Goal: Task Accomplishment & Management: Use online tool/utility

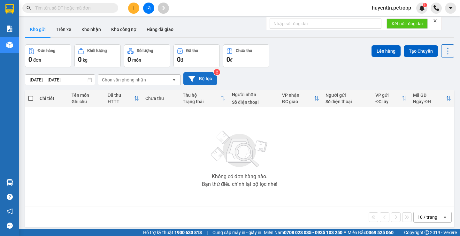
click at [211, 81] on button "Bộ lọc" at bounding box center [200, 78] width 34 height 13
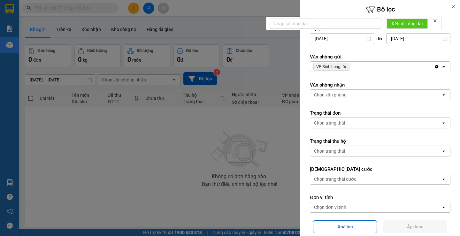
click at [239, 80] on div at bounding box center [230, 118] width 460 height 236
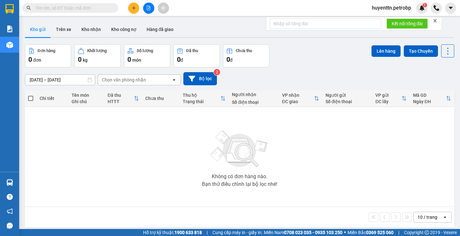
click at [84, 13] on div "Kết quả tìm kiếm ( 0 ) Bộ lọc No Data" at bounding box center [62, 8] width 125 height 11
click at [84, 10] on input "text" at bounding box center [72, 7] width 75 height 7
click at [94, 27] on button "Kho nhận" at bounding box center [91, 29] width 30 height 15
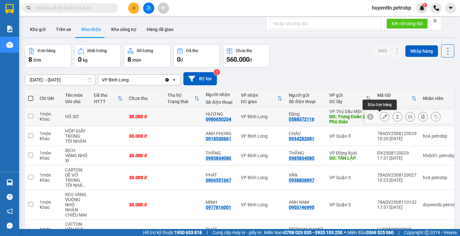
click at [382, 117] on icon at bounding box center [384, 116] width 4 height 4
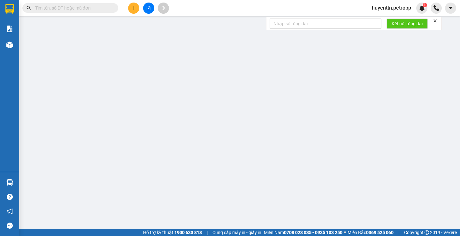
type input "0588372116"
type input "Đăng"
type input "Trung Đoàn 271 Phú Giáo"
type input "0986650204"
type input "HƯƠNG"
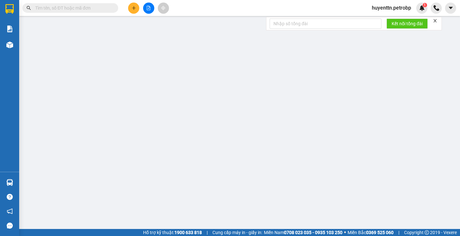
type input "30.000"
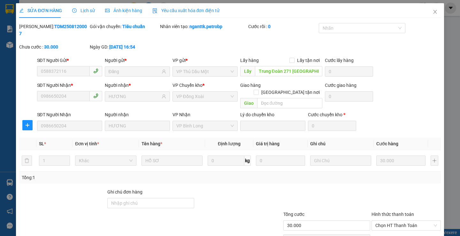
click at [384, 192] on div at bounding box center [406, 200] width 71 height 22
click at [381, 221] on span "Chọn HT Thanh Toán" at bounding box center [406, 226] width 62 height 10
click at [429, 15] on span "Close" at bounding box center [435, 12] width 18 height 18
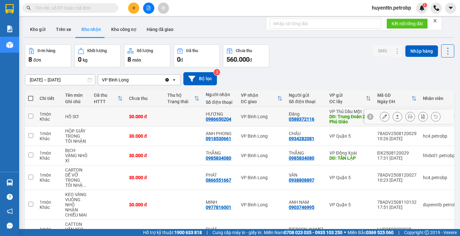
click at [380, 119] on button at bounding box center [384, 116] width 9 height 11
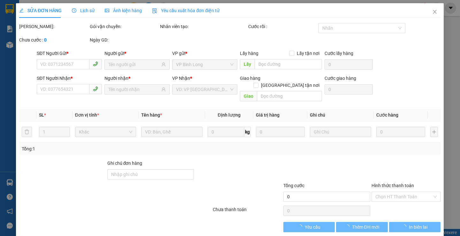
type input "0588372116"
type input "Đăng"
type input "Trung Đoàn 271 Phú Giáo"
type input "0986650204"
type input "HƯƠNG"
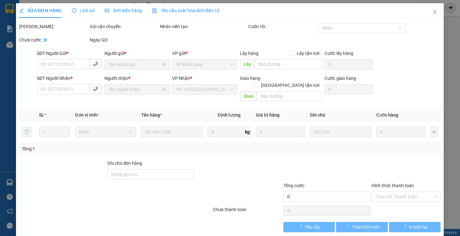
type input "30.000"
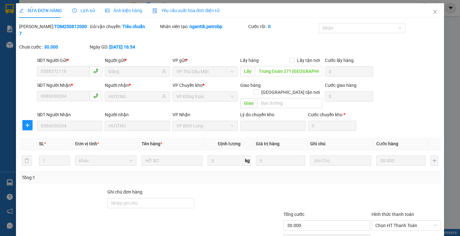
scroll to position [23, 0]
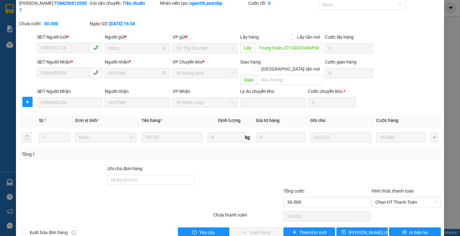
click at [387, 193] on div "Hình thức thanh toán Chọn HT Thanh Toán" at bounding box center [406, 199] width 69 height 22
click at [386, 197] on div "Chọn HT Thanh Toán" at bounding box center [406, 202] width 69 height 10
click at [383, 205] on div "Tại văn phòng" at bounding box center [402, 201] width 68 height 10
type input "0"
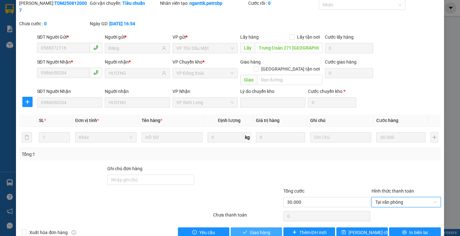
click at [254, 229] on span "Giao hàng" at bounding box center [260, 232] width 20 height 7
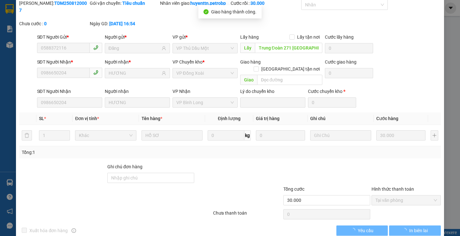
scroll to position [0, 0]
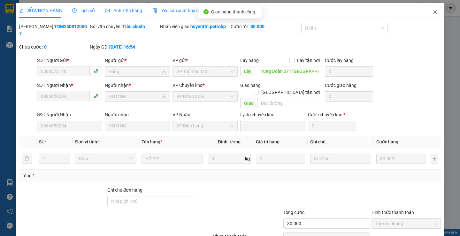
click at [428, 15] on span "Close" at bounding box center [435, 12] width 18 height 18
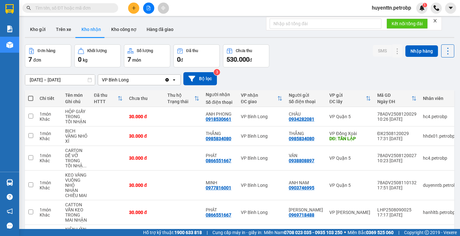
click at [87, 10] on input "text" at bounding box center [72, 7] width 75 height 7
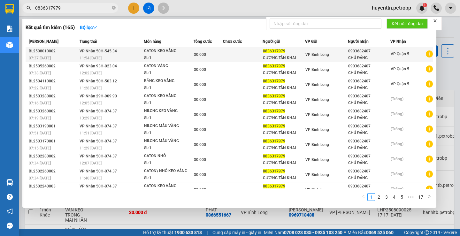
type input "0836317979"
click at [426, 56] on icon "plus-circle" at bounding box center [429, 53] width 7 height 7
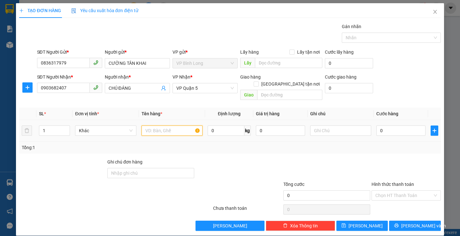
click at [150, 126] on input "text" at bounding box center [172, 131] width 61 height 10
type input "C"
type input "CATON KEO VÀNG"
click at [391, 126] on input "0" at bounding box center [400, 131] width 49 height 10
type input "3"
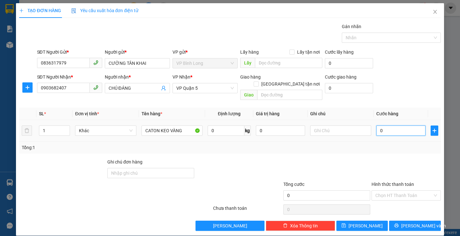
type input "3"
type input "30"
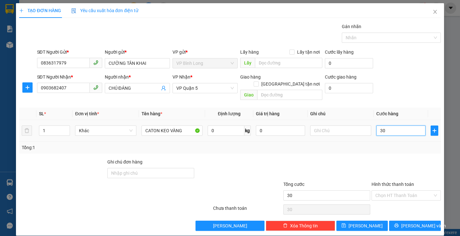
type input "300"
type input "3.000"
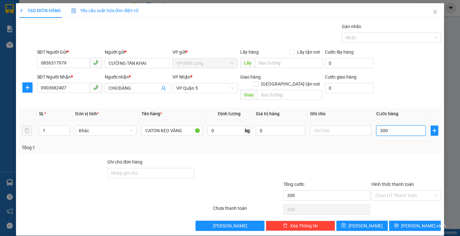
type input "3.000"
type input "30.000"
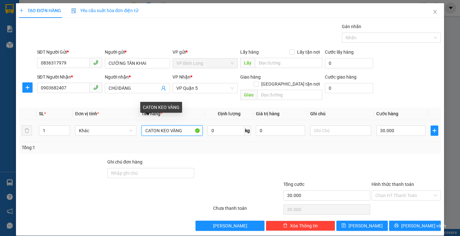
click at [186, 126] on input "CATON KEO VÀNG" at bounding box center [172, 131] width 61 height 10
type input "CATON KEO VÀNG NHỎ"
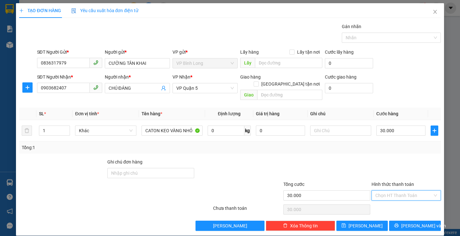
click at [375, 191] on input "Hình thức thanh toán" at bounding box center [403, 196] width 57 height 10
click at [398, 143] on div "Tại văn phòng" at bounding box center [402, 145] width 61 height 7
type input "0"
click at [423, 221] on button "[PERSON_NAME] và In" at bounding box center [414, 226] width 51 height 10
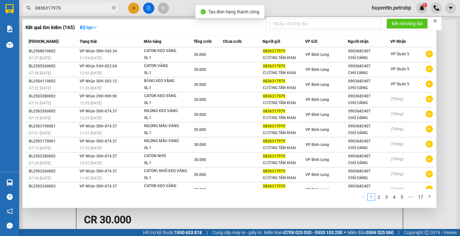
click at [280, 13] on div at bounding box center [230, 118] width 460 height 236
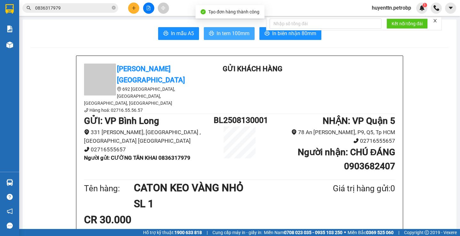
click at [241, 31] on span "In tem 100mm" at bounding box center [233, 33] width 33 height 8
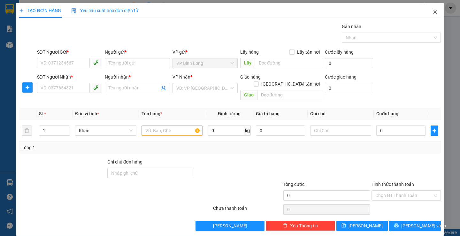
click at [426, 10] on span "Close" at bounding box center [435, 12] width 18 height 18
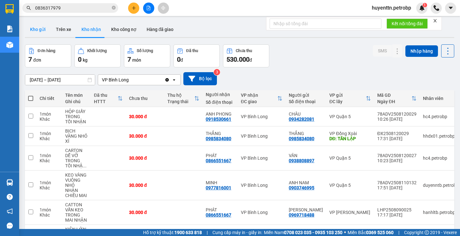
click at [35, 30] on button "Kho gửi" at bounding box center [38, 29] width 26 height 15
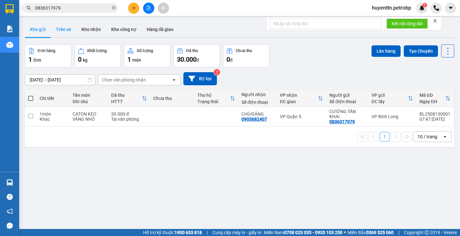
click at [61, 31] on button "Trên xe" at bounding box center [64, 29] width 26 height 15
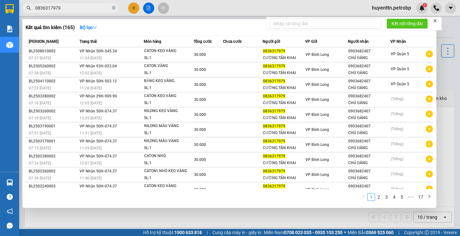
click at [89, 4] on span "0836317979" at bounding box center [70, 8] width 96 height 10
click at [89, 4] on input "0836317979" at bounding box center [72, 7] width 75 height 7
type input "0"
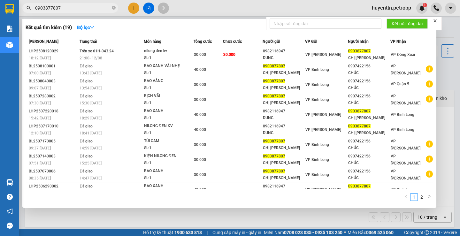
type input "0903877807"
click at [260, 225] on div at bounding box center [230, 118] width 460 height 236
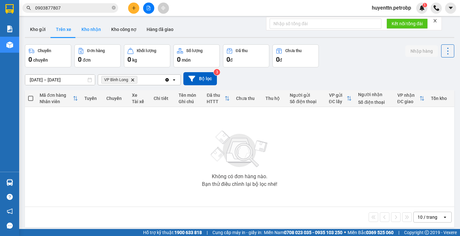
click at [88, 29] on button "Kho nhận" at bounding box center [91, 29] width 30 height 15
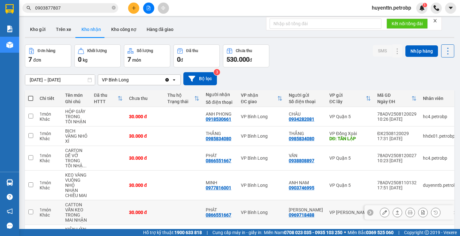
scroll to position [69, 0]
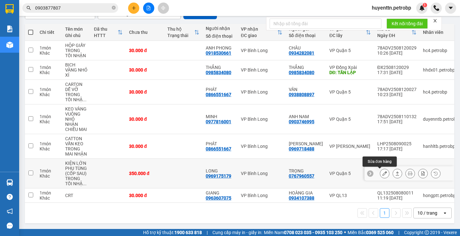
click at [382, 171] on icon at bounding box center [384, 173] width 4 height 4
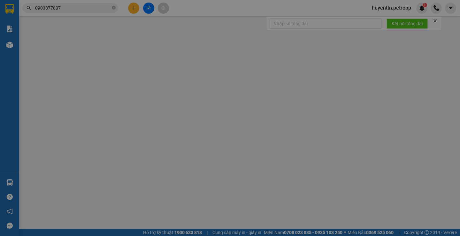
type input "0767960557"
type input "TRỌNG"
type input "0969175179"
type input "LONG"
type input "350.000"
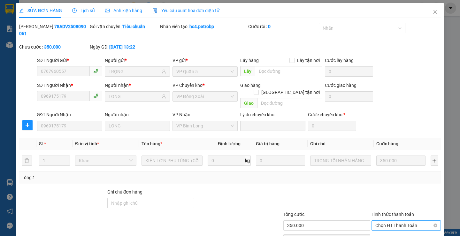
click at [380, 221] on span "Chọn HT Thanh Toán" at bounding box center [406, 226] width 62 height 10
click at [374, 225] on div "Tại văn phòng" at bounding box center [402, 224] width 61 height 7
type input "0"
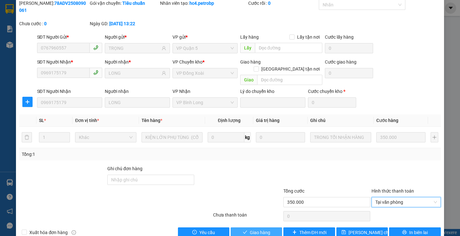
click at [263, 229] on span "Giao hàng" at bounding box center [260, 232] width 20 height 7
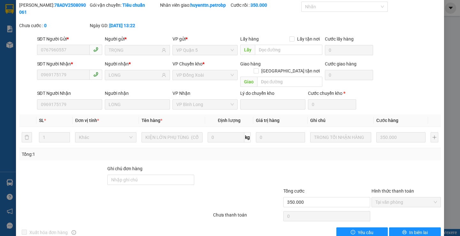
scroll to position [0, 0]
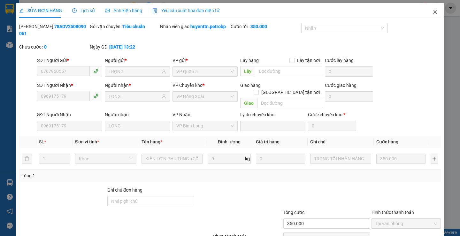
click at [434, 13] on span "Close" at bounding box center [435, 12] width 18 height 18
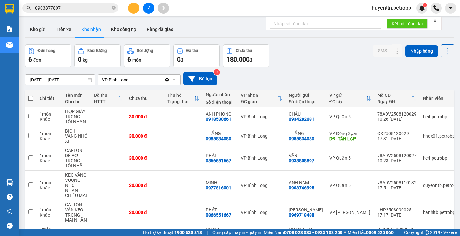
scroll to position [39, 0]
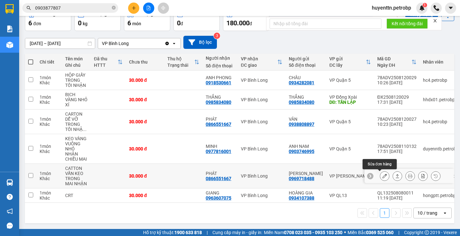
click at [380, 174] on button at bounding box center [384, 176] width 9 height 11
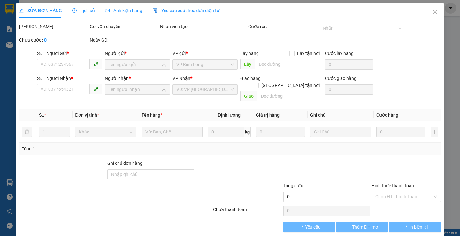
type input "0969718488"
type input "ANH HẢI"
type input "0866551667"
type input "PHÁT"
type input "30.000"
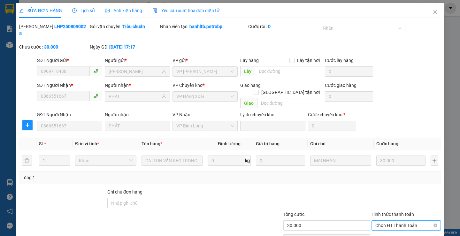
click at [377, 221] on span "Chọn HT Thanh Toán" at bounding box center [406, 226] width 62 height 10
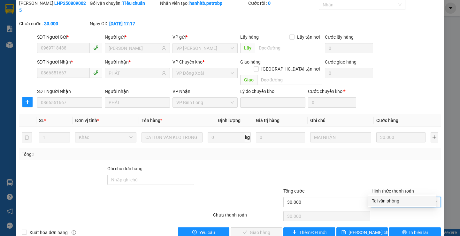
click at [378, 203] on div "Tại văn phòng" at bounding box center [402, 200] width 61 height 7
type input "0"
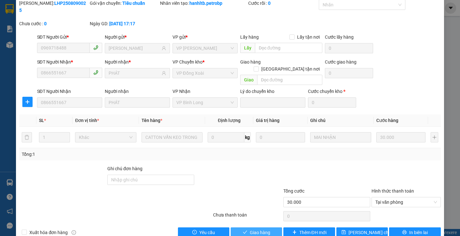
click at [265, 229] on span "Giao hàng" at bounding box center [260, 232] width 20 height 7
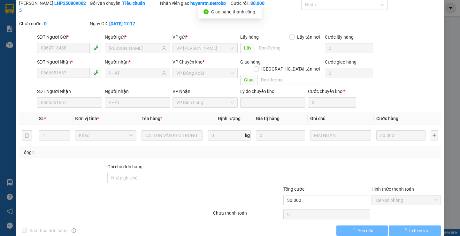
scroll to position [0, 0]
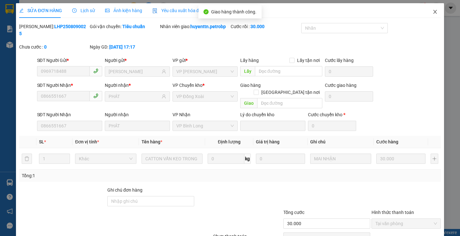
click at [433, 13] on icon "close" at bounding box center [435, 11] width 5 height 5
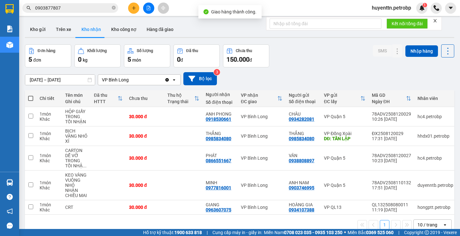
scroll to position [29, 0]
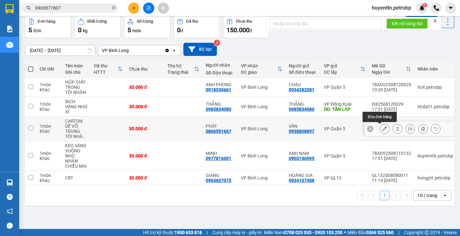
click at [382, 129] on icon at bounding box center [384, 129] width 4 height 4
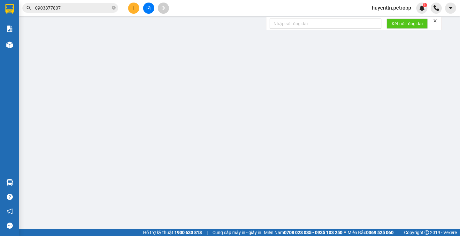
type input "0938808897"
type input "VÂN"
type input "0866551667"
type input "PHÁT"
type input "30.000"
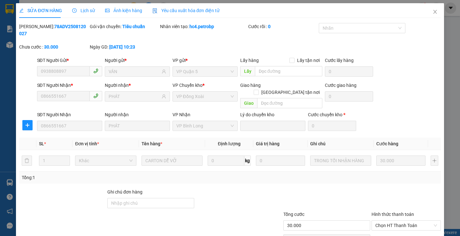
scroll to position [23, 0]
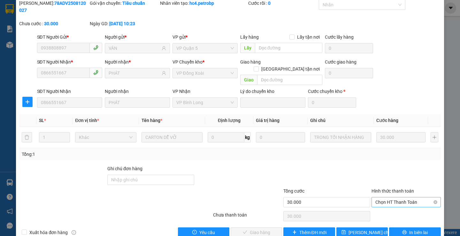
click at [377, 197] on span "Chọn HT Thanh Toán" at bounding box center [406, 202] width 62 height 10
click at [377, 201] on div "Tại văn phòng" at bounding box center [402, 200] width 61 height 7
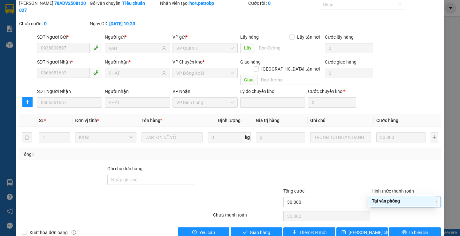
type input "0"
click at [259, 229] on span "Giao hàng" at bounding box center [260, 232] width 20 height 7
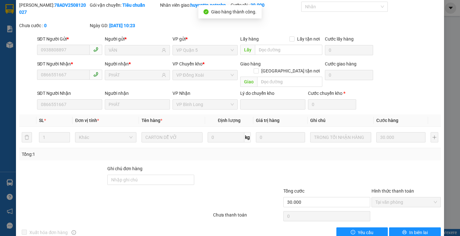
scroll to position [0, 0]
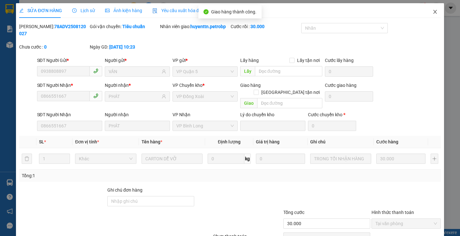
click at [433, 14] on icon "close" at bounding box center [435, 11] width 5 height 5
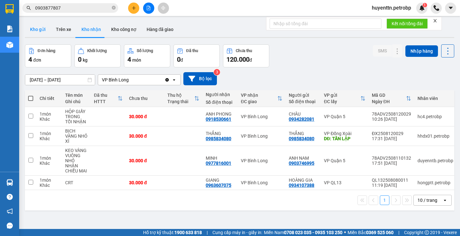
click at [38, 25] on button "Kho gửi" at bounding box center [38, 29] width 26 height 15
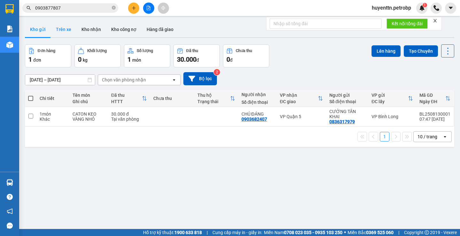
click at [67, 28] on button "Trên xe" at bounding box center [64, 29] width 26 height 15
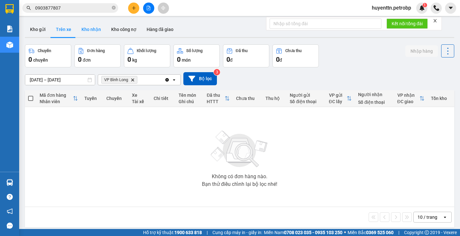
click at [90, 31] on button "Kho nhận" at bounding box center [91, 29] width 30 height 15
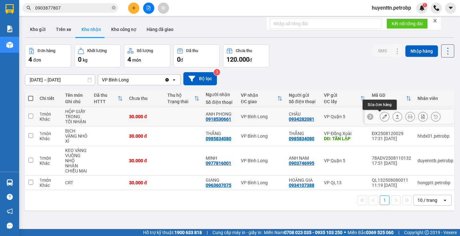
click at [384, 118] on button at bounding box center [384, 116] width 9 height 11
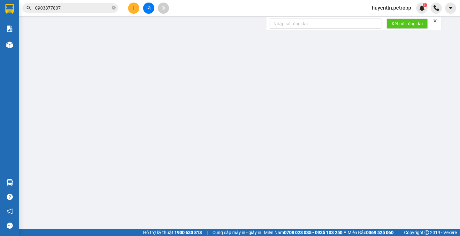
type input "0934282081"
type input "CHÂU"
type input "0918530661"
type input "ANH PHONG"
type input "30.000"
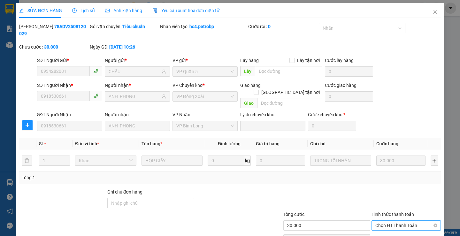
scroll to position [23, 0]
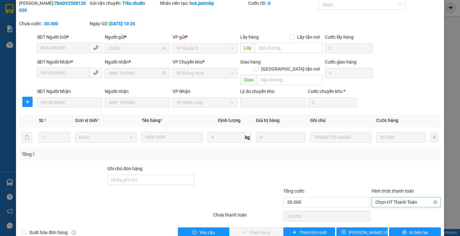
click at [388, 197] on span "Chọn HT Thanh Toán" at bounding box center [406, 202] width 62 height 10
click at [386, 200] on div "Tại văn phòng" at bounding box center [402, 200] width 61 height 7
type input "0"
click at [272, 228] on button "Giao hàng" at bounding box center [256, 233] width 51 height 10
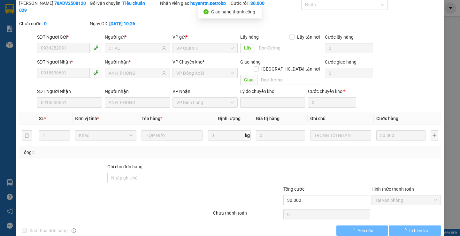
scroll to position [0, 0]
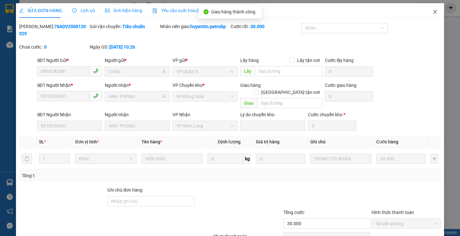
click at [433, 14] on icon "close" at bounding box center [435, 11] width 5 height 5
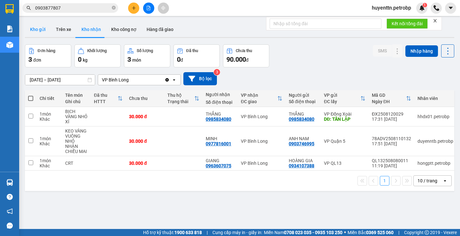
click at [31, 29] on button "Kho gửi" at bounding box center [38, 29] width 26 height 15
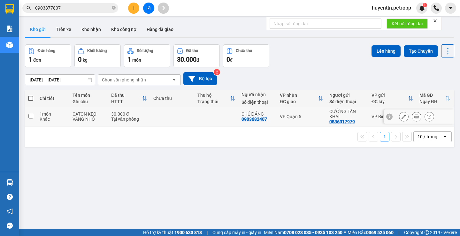
click at [32, 119] on td at bounding box center [31, 116] width 12 height 19
checkbox input "true"
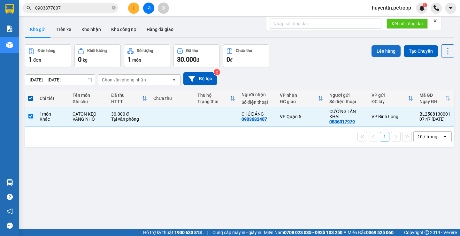
click at [372, 54] on button "Lên hàng" at bounding box center [386, 51] width 29 height 12
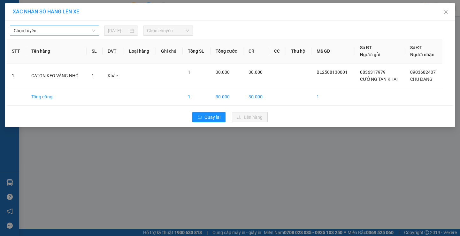
click at [77, 30] on span "Chọn tuyến" at bounding box center [54, 31] width 81 height 10
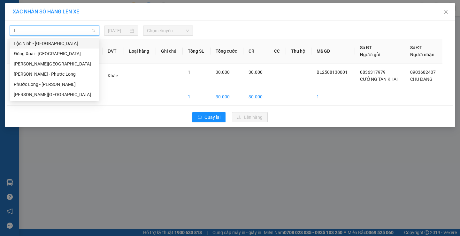
type input "LO"
click at [66, 93] on div "[PERSON_NAME][GEOGRAPHIC_DATA]" at bounding box center [54, 94] width 81 height 7
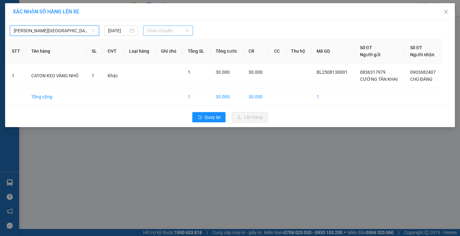
click at [152, 31] on span "Chọn chuyến" at bounding box center [168, 31] width 42 height 10
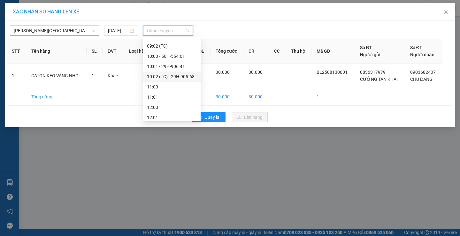
scroll to position [128, 0]
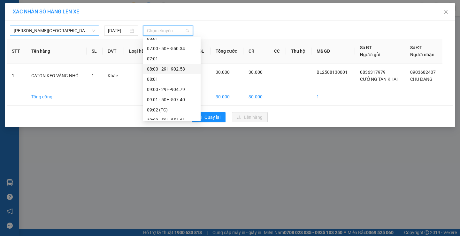
click at [166, 69] on div "08:00 - 29H-902.58" at bounding box center [172, 69] width 50 height 7
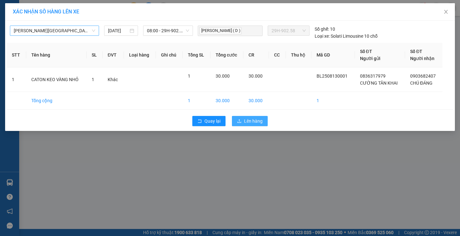
click at [253, 120] on span "Lên hàng" at bounding box center [253, 121] width 19 height 7
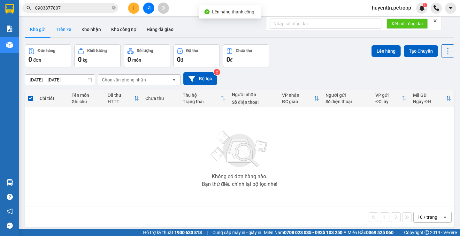
click at [65, 31] on button "Trên xe" at bounding box center [64, 29] width 26 height 15
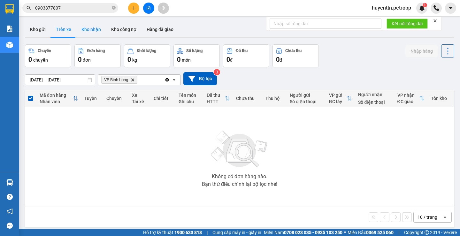
click at [91, 26] on button "Kho nhận" at bounding box center [91, 29] width 30 height 15
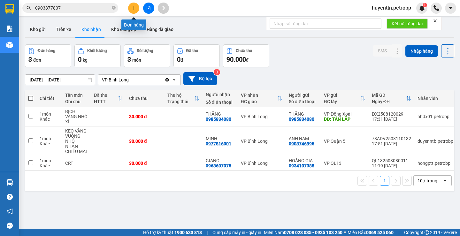
click at [131, 9] on button at bounding box center [133, 8] width 11 height 11
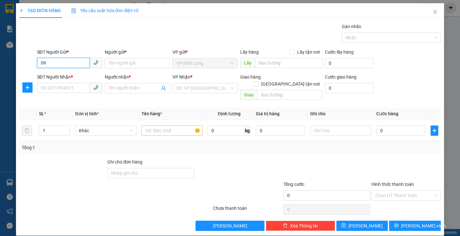
type input "0"
type input "0907009555"
click at [62, 73] on div "0907009555 - A.HẢI" at bounding box center [68, 76] width 57 height 7
type input "A.HẢI"
type input "0932215372"
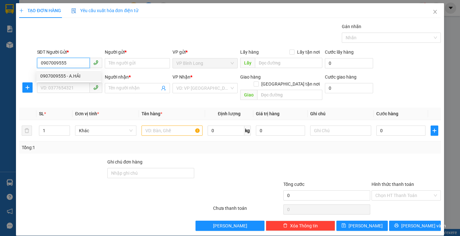
type input "A.DUNG"
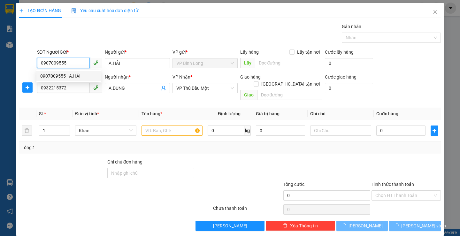
type input "40.000"
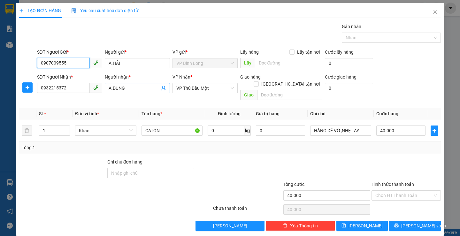
type input "0907009555"
click at [141, 90] on input "A.DUNG" at bounding box center [134, 88] width 51 height 7
type input "A"
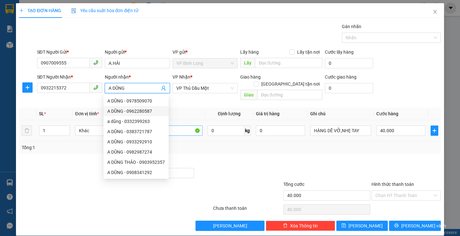
type input "A DŨNG"
click at [181, 126] on input "CATON" at bounding box center [172, 131] width 61 height 10
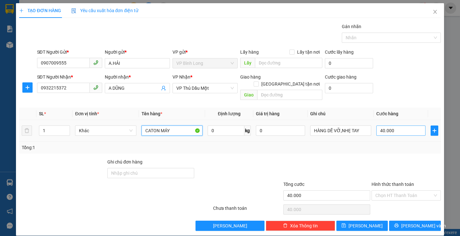
type input "CATON MÁY"
click at [400, 126] on input "40.000" at bounding box center [400, 131] width 49 height 10
type input "5"
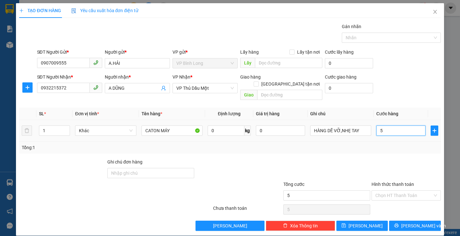
type input "50"
type input "500"
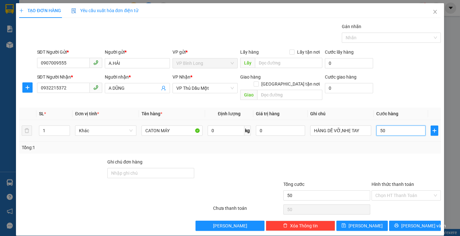
type input "500"
type input "5.000"
type input "50.000"
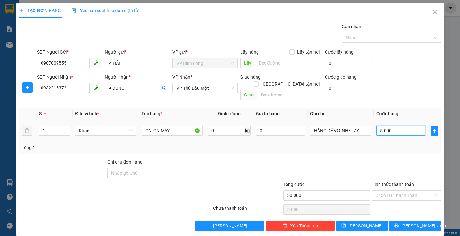
type input "50.000"
click at [393, 191] on input "Hình thức thanh toán" at bounding box center [403, 196] width 57 height 10
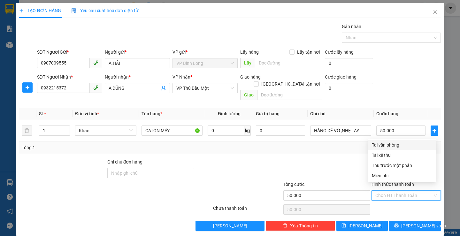
click at [387, 148] on div "Tại văn phòng" at bounding box center [402, 145] width 61 height 7
type input "0"
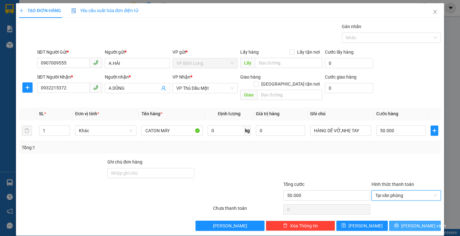
click at [398, 223] on icon "printer" at bounding box center [396, 225] width 4 height 4
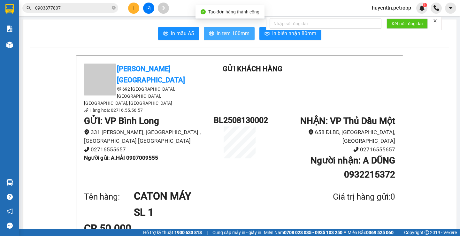
click at [239, 32] on span "In tem 100mm" at bounding box center [233, 33] width 33 height 8
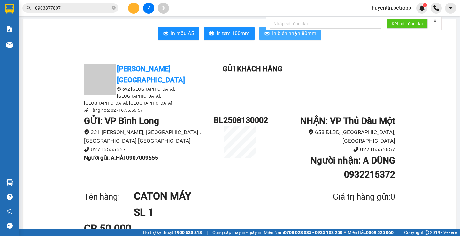
click at [295, 36] on span "In biên nhận 80mm" at bounding box center [294, 33] width 44 height 8
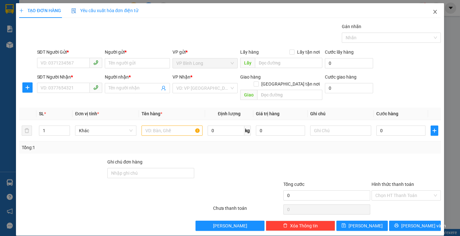
click at [433, 12] on icon "close" at bounding box center [435, 11] width 5 height 5
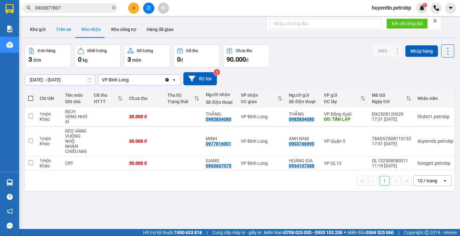
click at [67, 30] on button "Trên xe" at bounding box center [64, 29] width 26 height 15
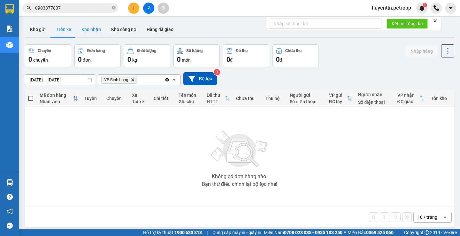
click at [87, 28] on button "Kho nhận" at bounding box center [91, 29] width 30 height 15
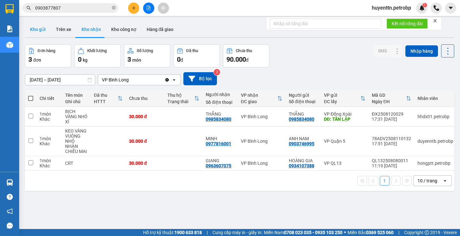
click at [47, 30] on button "Kho gửi" at bounding box center [38, 29] width 26 height 15
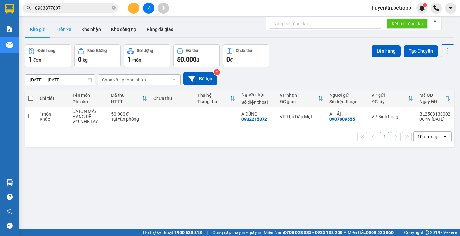
click at [68, 31] on button "Trên xe" at bounding box center [64, 29] width 26 height 15
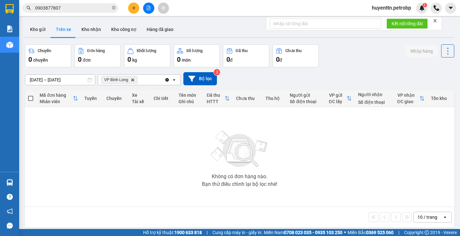
click at [59, 36] on button "Trên xe" at bounding box center [64, 29] width 26 height 15
click at [89, 32] on button "Kho nhận" at bounding box center [91, 29] width 30 height 15
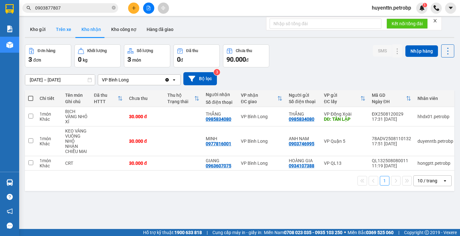
click at [56, 35] on button "Trên xe" at bounding box center [64, 29] width 26 height 15
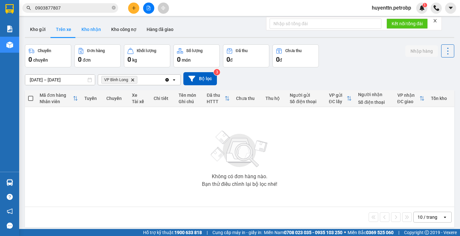
click at [87, 29] on button "Kho nhận" at bounding box center [91, 29] width 30 height 15
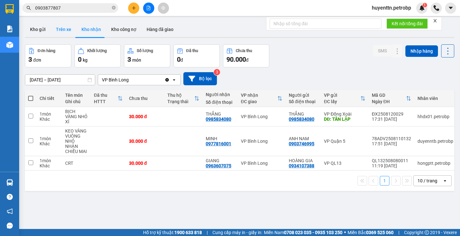
click at [56, 25] on button "Trên xe" at bounding box center [64, 29] width 26 height 15
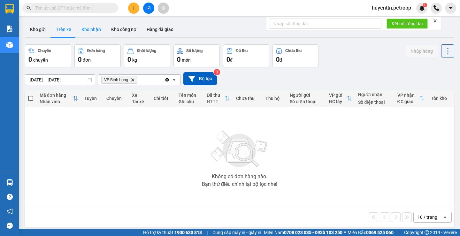
click at [99, 32] on button "Kho nhận" at bounding box center [91, 29] width 30 height 15
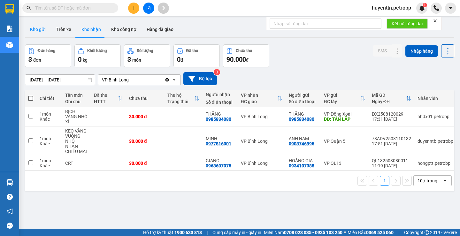
click at [35, 26] on button "Kho gửi" at bounding box center [38, 29] width 26 height 15
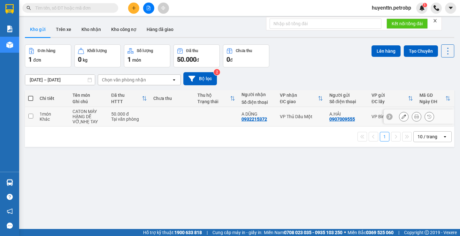
click at [32, 119] on td at bounding box center [31, 116] width 12 height 19
checkbox input "true"
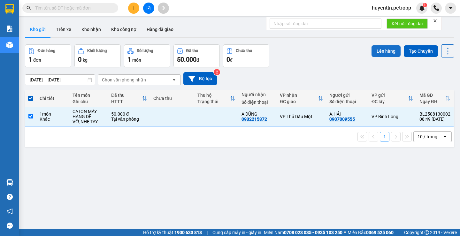
click at [372, 51] on button "Lên hàng" at bounding box center [386, 51] width 29 height 12
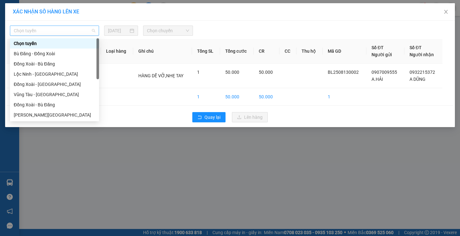
click at [72, 30] on span "Chọn tuyến" at bounding box center [54, 31] width 81 height 10
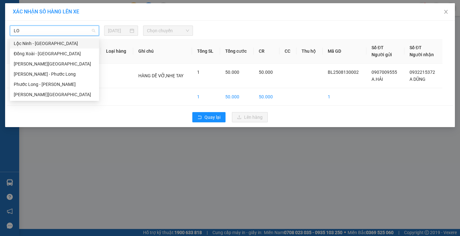
type input "L"
type input "LOC"
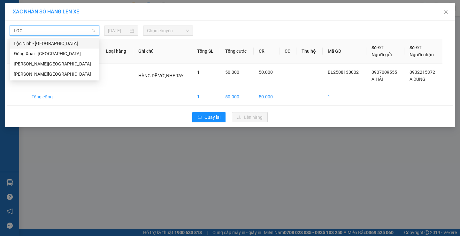
click at [65, 44] on div "Lộc Ninh - Đồng Xoài" at bounding box center [54, 43] width 81 height 7
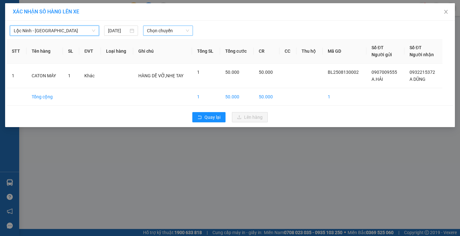
click at [156, 32] on span "Chọn chuyến" at bounding box center [168, 31] width 42 height 10
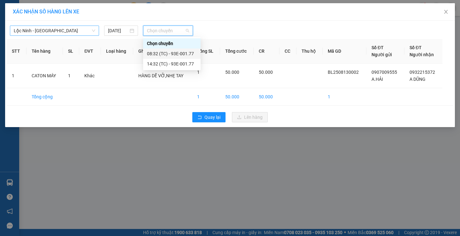
click at [177, 52] on div "08:32 (TC) - 93E-001.77" at bounding box center [172, 53] width 50 height 7
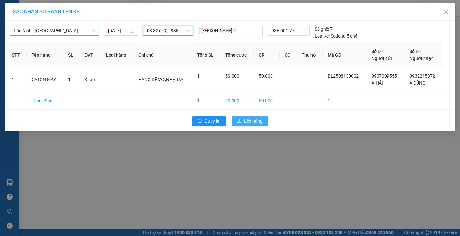
click at [241, 121] on icon "upload" at bounding box center [239, 121] width 4 height 4
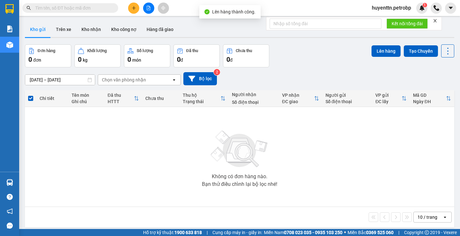
click at [63, 32] on button "Trên xe" at bounding box center [64, 29] width 26 height 15
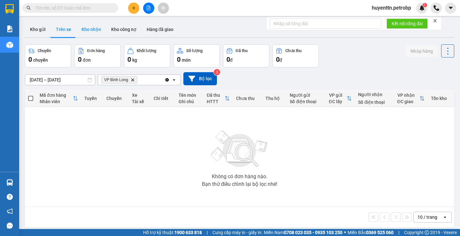
click at [98, 31] on button "Kho nhận" at bounding box center [91, 29] width 30 height 15
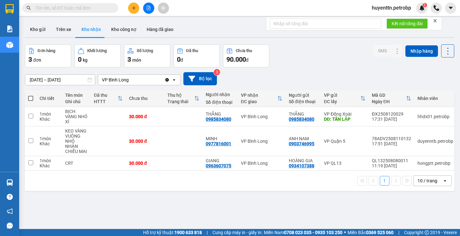
click at [76, 34] on button "Kho nhận" at bounding box center [91, 29] width 30 height 15
click at [64, 31] on button "Trên xe" at bounding box center [64, 29] width 26 height 15
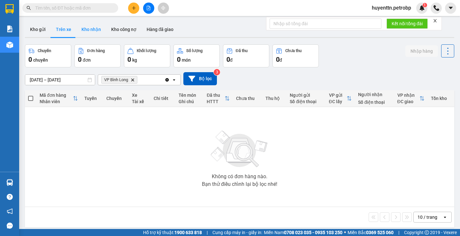
click at [81, 26] on button "Kho nhận" at bounding box center [91, 29] width 30 height 15
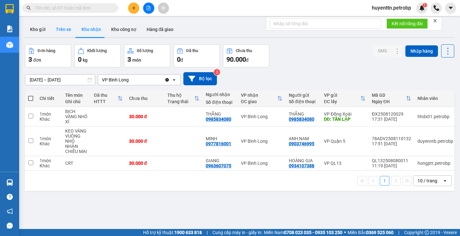
click at [68, 27] on button "Trên xe" at bounding box center [64, 29] width 26 height 15
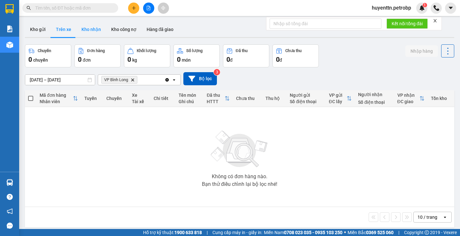
click at [90, 28] on button "Kho nhận" at bounding box center [91, 29] width 30 height 15
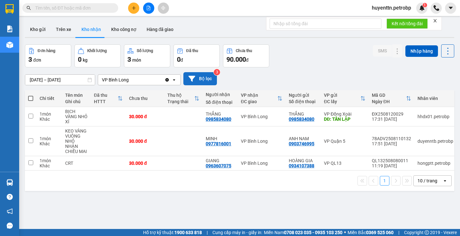
click at [186, 76] on button "Bộ lọc" at bounding box center [200, 78] width 34 height 13
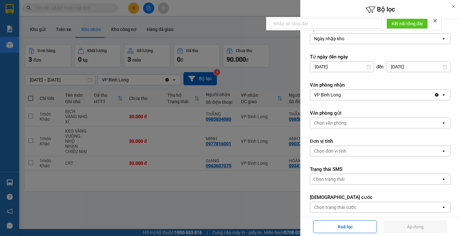
click at [227, 197] on div at bounding box center [230, 118] width 460 height 236
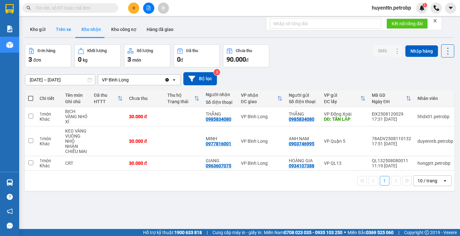
click at [65, 31] on button "Trên xe" at bounding box center [64, 29] width 26 height 15
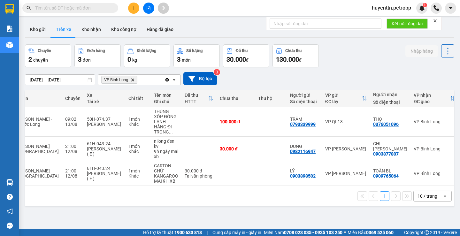
scroll to position [0, 73]
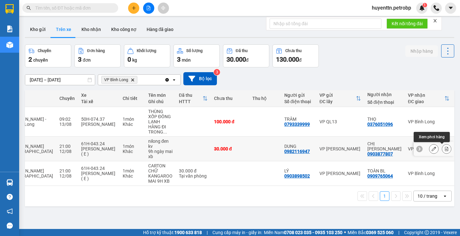
click at [444, 150] on icon at bounding box center [446, 149] width 4 height 4
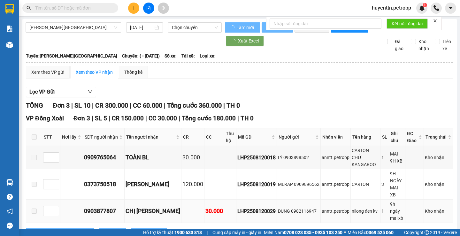
type input "[DATE]"
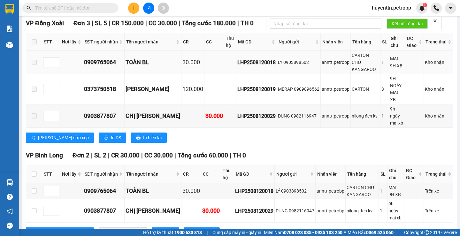
scroll to position [64, 0]
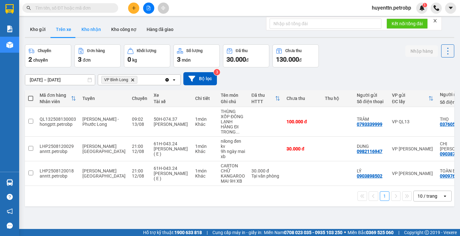
click at [90, 29] on button "Kho nhận" at bounding box center [91, 29] width 30 height 15
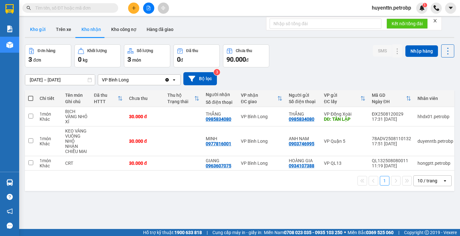
click at [28, 32] on button "Kho gửi" at bounding box center [38, 29] width 26 height 15
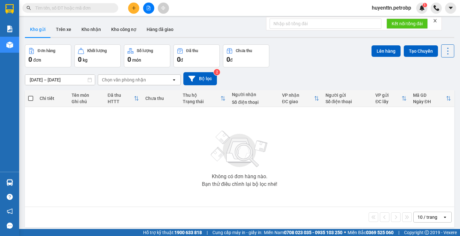
click at [49, 28] on button "Kho gửi" at bounding box center [38, 29] width 26 height 15
click at [58, 28] on button "Trên xe" at bounding box center [64, 29] width 26 height 15
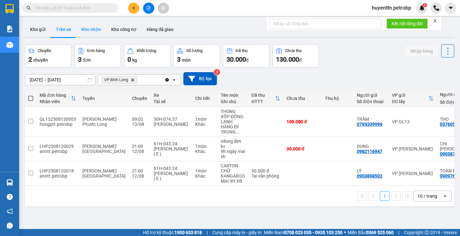
click at [80, 33] on button "Kho nhận" at bounding box center [91, 29] width 30 height 15
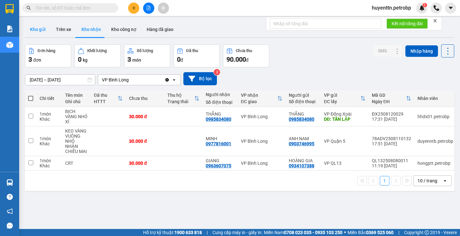
click at [42, 32] on button "Kho gửi" at bounding box center [38, 29] width 26 height 15
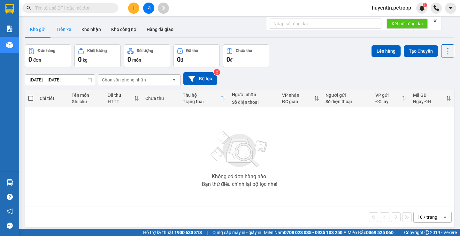
click at [66, 26] on button "Trên xe" at bounding box center [64, 29] width 26 height 15
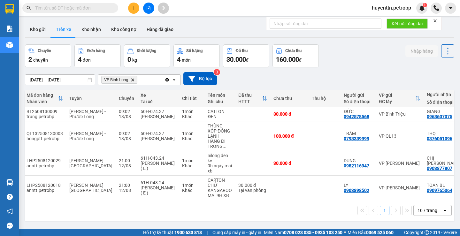
scroll to position [0, 74]
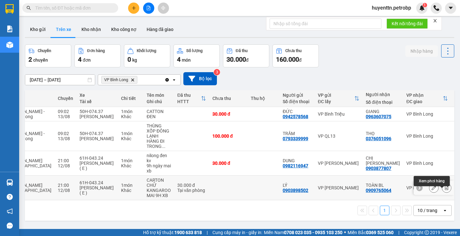
click at [444, 190] on icon at bounding box center [446, 188] width 4 height 4
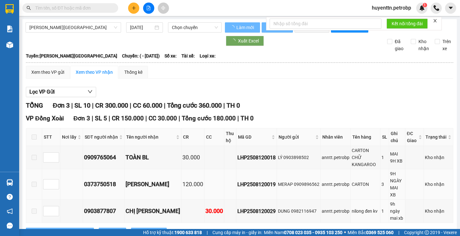
type input "[DATE]"
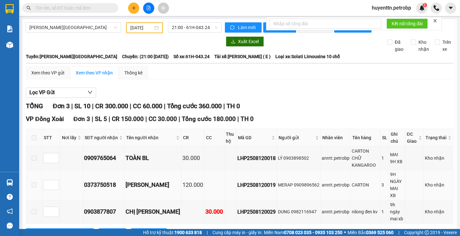
scroll to position [32, 0]
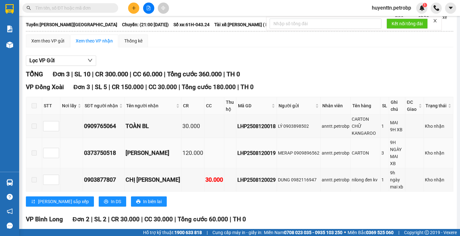
click at [237, 149] on div "LHP2508120019" at bounding box center [256, 153] width 38 height 8
copy div "LHP2508120019"
click at [82, 7] on input "text" at bounding box center [72, 7] width 75 height 7
paste input "LHP2508120019"
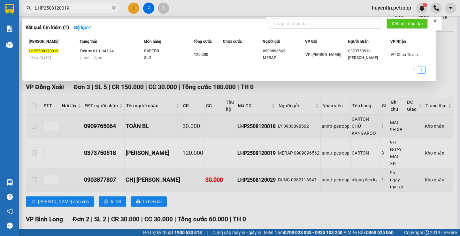
click at [332, 189] on div at bounding box center [230, 118] width 460 height 236
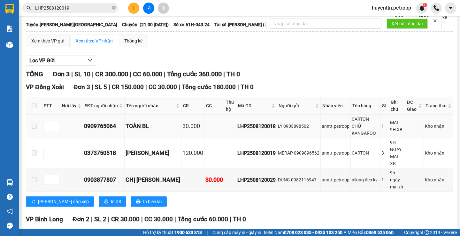
click at [237, 126] on div "LHP2508120018" at bounding box center [256, 126] width 38 height 8
copy div "LHP2508120018"
click at [66, 8] on input "LHP2508120019" at bounding box center [72, 7] width 75 height 7
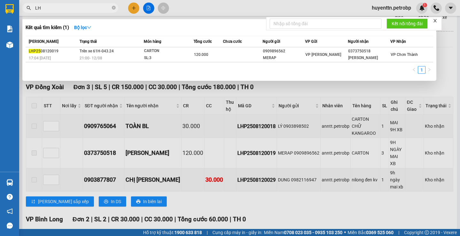
type input "L"
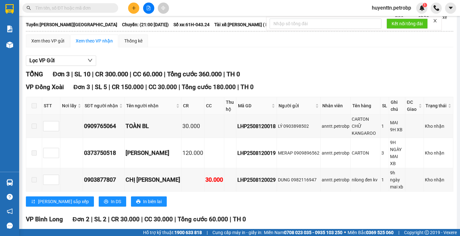
paste input "LHP2508120018"
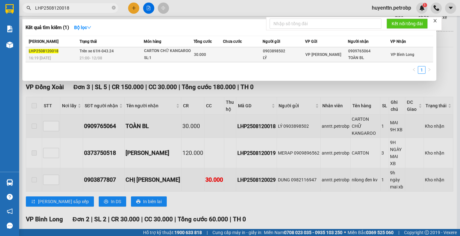
type input "LHP2508120018"
click at [114, 54] on td "Trên xe 61H-043.24 21:00 - 12/08" at bounding box center [111, 54] width 66 height 15
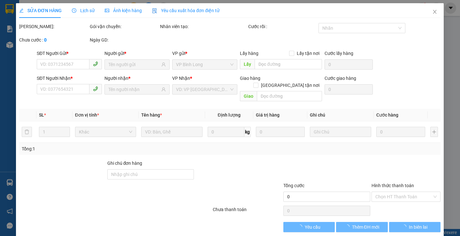
type input "0903898502"
type input "LÝ"
type input "0909765064"
type input "TOÀN BL"
type input "30.000"
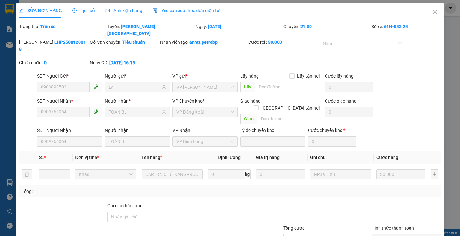
click at [90, 13] on span "Lịch sử" at bounding box center [83, 10] width 23 height 5
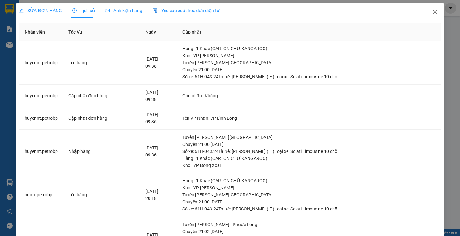
click at [428, 15] on span "Close" at bounding box center [435, 12] width 18 height 18
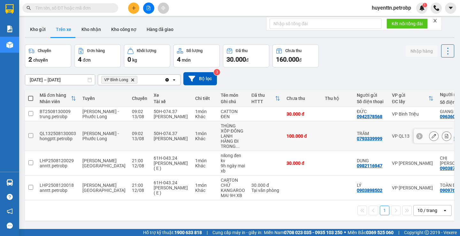
scroll to position [29, 0]
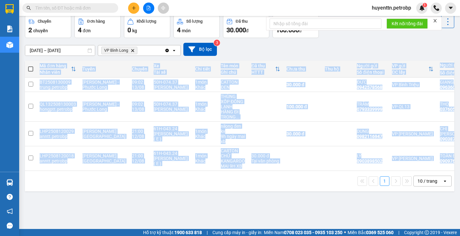
drag, startPoint x: 357, startPoint y: 179, endPoint x: 412, endPoint y: 178, distance: 54.6
click at [415, 177] on div "Mã đơn hàng Nhân viên Tuyến Chuyến Xe Tài xế Chi tiết Tên món Ghi chú Đã thu HT…" at bounding box center [239, 126] width 429 height 131
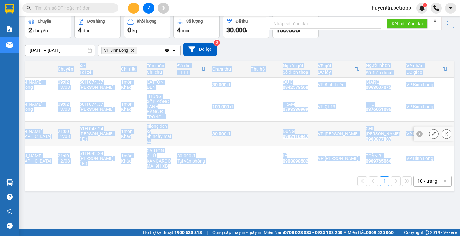
scroll to position [0, 0]
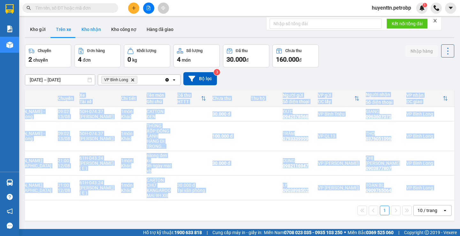
click at [90, 30] on button "Kho nhận" at bounding box center [91, 29] width 30 height 15
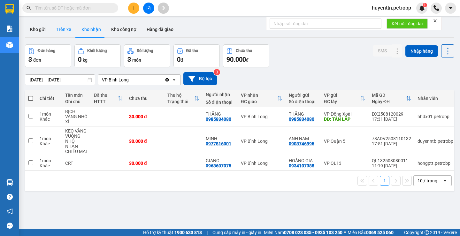
click at [62, 35] on button "Trên xe" at bounding box center [64, 29] width 26 height 15
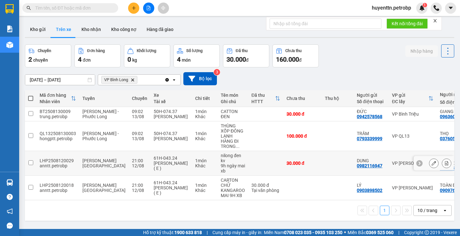
scroll to position [29, 0]
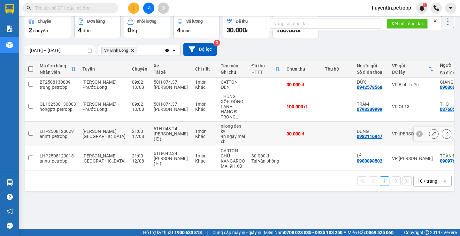
click at [32, 136] on input "checkbox" at bounding box center [30, 133] width 5 height 5
checkbox input "true"
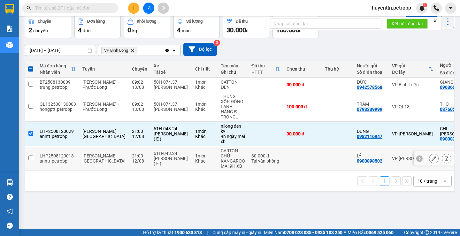
click at [31, 160] on input "checkbox" at bounding box center [30, 158] width 5 height 5
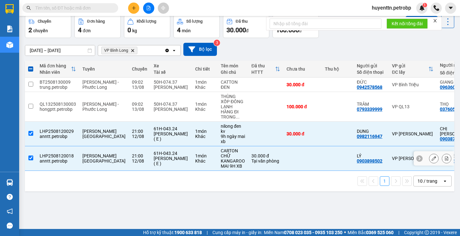
click at [251, 158] on div "30.000 đ" at bounding box center [265, 155] width 29 height 5
checkbox input "false"
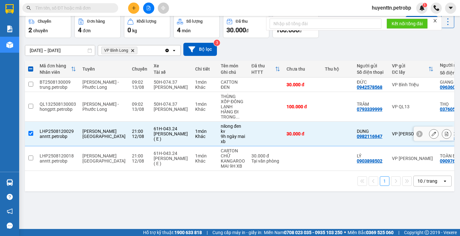
click at [248, 142] on td at bounding box center [265, 134] width 35 height 25
checkbox input "false"
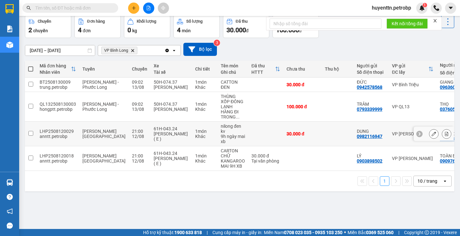
click at [445, 136] on icon at bounding box center [447, 134] width 4 height 4
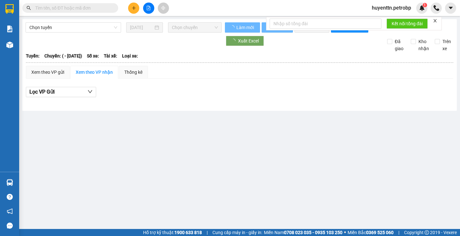
type input "[DATE]"
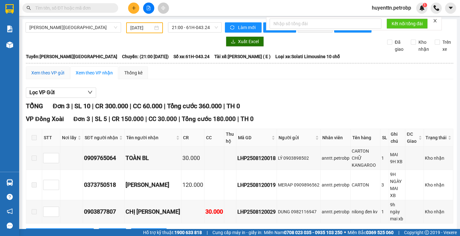
click at [46, 76] on div "Xem theo VP gửi" at bounding box center [47, 72] width 33 height 7
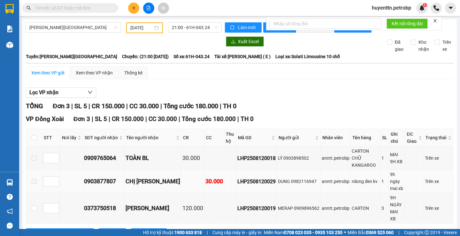
click at [36, 179] on span at bounding box center [34, 181] width 5 height 5
click at [32, 172] on td at bounding box center [34, 181] width 16 height 23
click at [32, 179] on span at bounding box center [34, 181] width 5 height 5
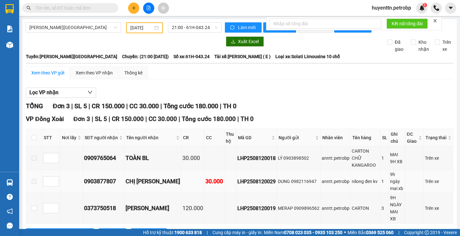
click at [32, 179] on span at bounding box center [34, 181] width 5 height 5
click at [89, 76] on div "Xem theo VP nhận" at bounding box center [94, 72] width 37 height 7
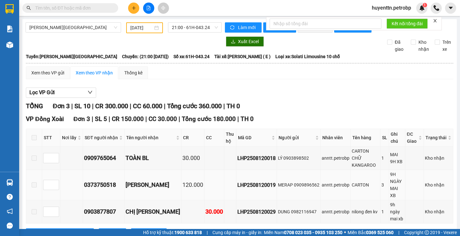
click at [35, 182] on span at bounding box center [34, 184] width 5 height 5
click at [35, 209] on span at bounding box center [34, 211] width 5 height 5
click at [35, 182] on span at bounding box center [34, 184] width 5 height 5
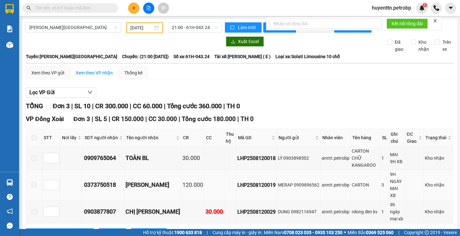
click at [35, 182] on span at bounding box center [34, 184] width 5 height 5
click at [33, 140] on span at bounding box center [34, 137] width 5 height 5
click at [32, 140] on span at bounding box center [34, 137] width 5 height 5
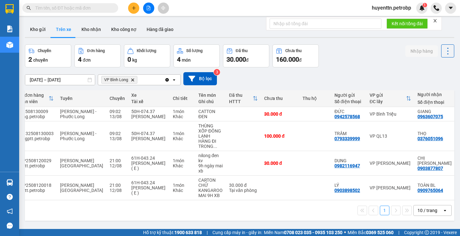
scroll to position [0, 74]
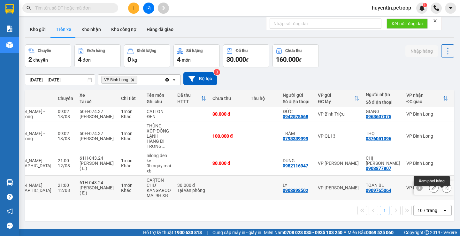
click at [445, 190] on icon at bounding box center [447, 188] width 4 height 4
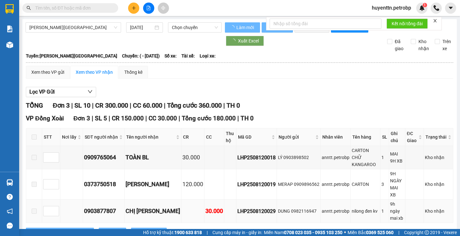
type input "[DATE]"
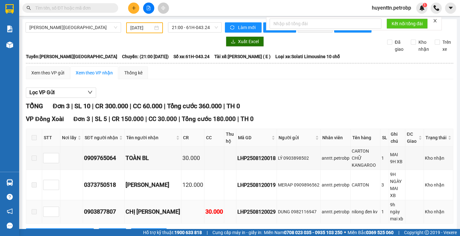
scroll to position [64, 0]
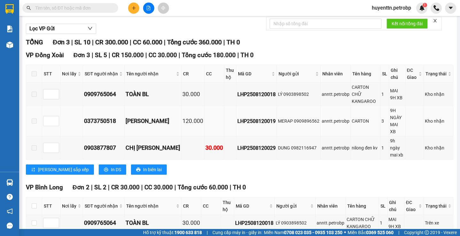
drag, startPoint x: 34, startPoint y: 116, endPoint x: 31, endPoint y: 125, distance: 9.6
click at [34, 116] on td at bounding box center [34, 121] width 16 height 30
click at [32, 144] on label at bounding box center [34, 147] width 5 height 7
click at [240, 96] on div "LHP2508120018" at bounding box center [256, 94] width 38 height 8
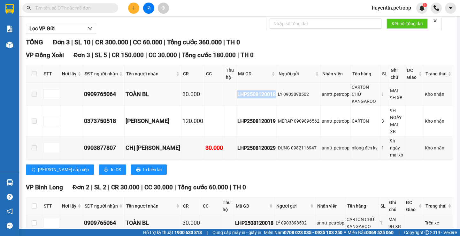
copy div "LHP2508120018"
click at [61, 6] on input "text" at bounding box center [72, 7] width 75 height 7
paste input "LHP2508120018"
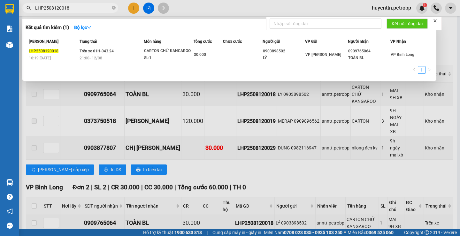
type input "LHP2508120018"
click at [106, 45] on div "Trạng thái" at bounding box center [112, 41] width 64 height 7
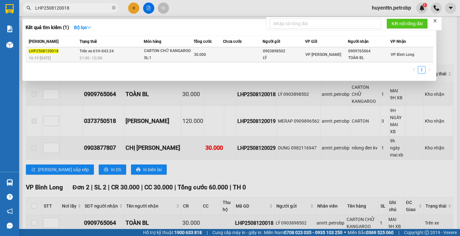
click at [106, 51] on span "Trên xe 61H-043.24" at bounding box center [97, 51] width 34 height 4
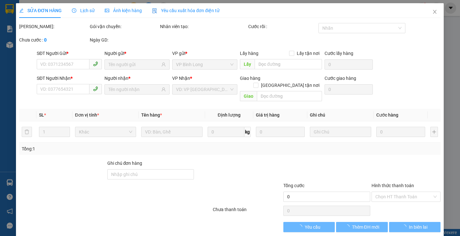
type input "0903898502"
type input "LÝ"
type input "0909765064"
type input "TOÀN BL"
type input "30.000"
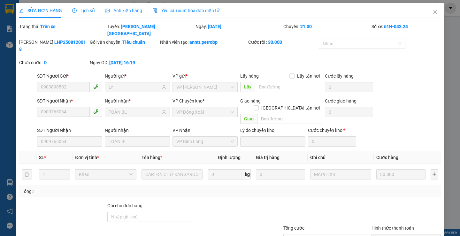
click at [91, 10] on span "Lịch sử" at bounding box center [83, 10] width 23 height 5
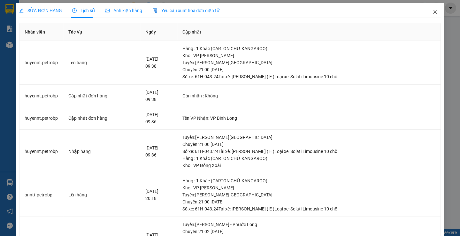
click at [436, 14] on span "Close" at bounding box center [435, 12] width 18 height 18
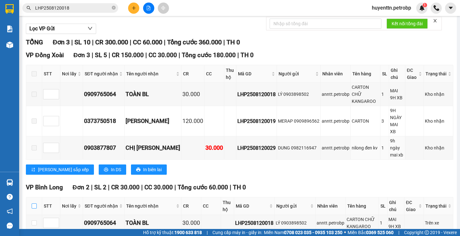
scroll to position [96, 0]
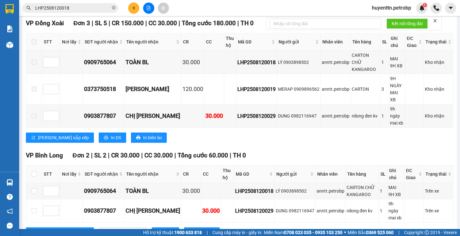
click at [33, 166] on th at bounding box center [34, 175] width 16 height 18
click at [33, 172] on input "checkbox" at bounding box center [34, 174] width 5 height 5
checkbox input "true"
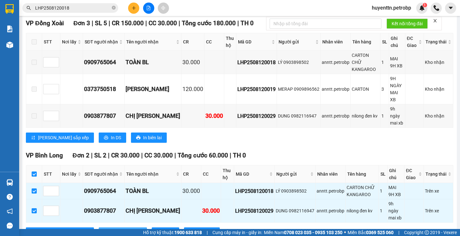
click at [111, 229] on span "Nhập kho nhận" at bounding box center [126, 232] width 31 height 7
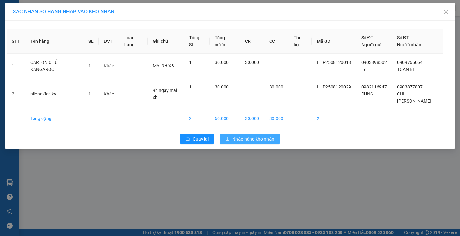
click at [261, 135] on span "Nhập hàng kho nhận" at bounding box center [253, 138] width 42 height 7
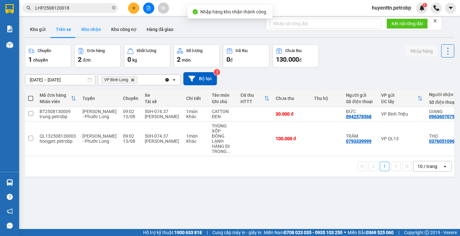
click at [95, 32] on button "Kho nhận" at bounding box center [91, 29] width 30 height 15
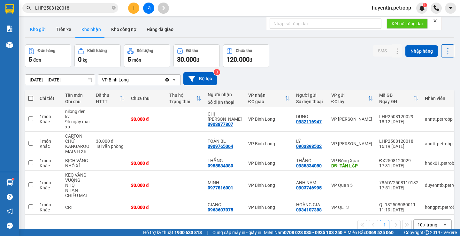
click at [40, 33] on button "Kho gửi" at bounding box center [38, 29] width 26 height 15
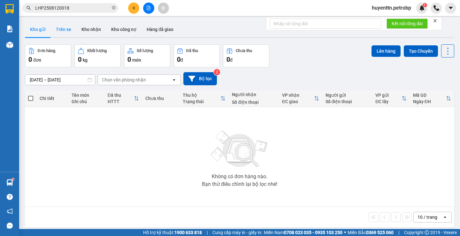
click at [54, 31] on button "Trên xe" at bounding box center [64, 29] width 26 height 15
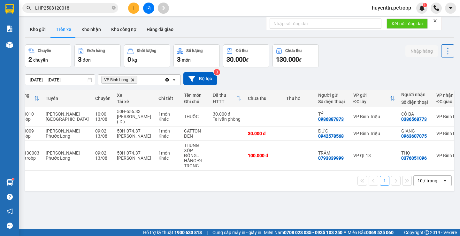
scroll to position [0, 51]
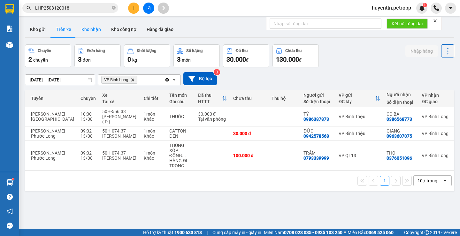
click at [99, 35] on button "Kho nhận" at bounding box center [91, 29] width 30 height 15
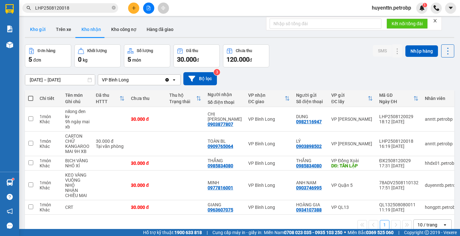
click at [34, 28] on button "Kho gửi" at bounding box center [38, 29] width 26 height 15
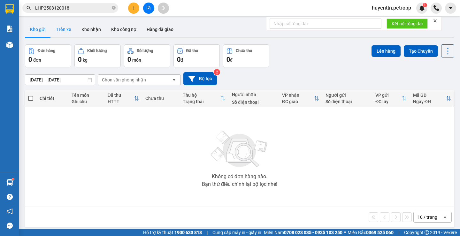
click at [67, 29] on button "Trên xe" at bounding box center [64, 29] width 26 height 15
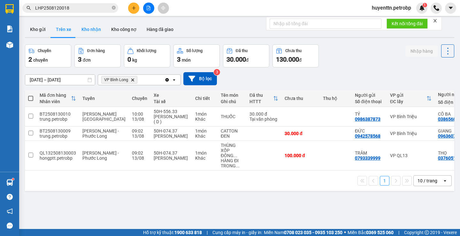
click at [84, 25] on button "Kho nhận" at bounding box center [91, 29] width 30 height 15
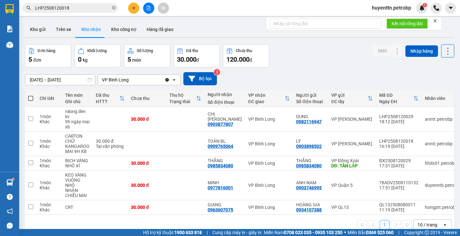
scroll to position [29, 0]
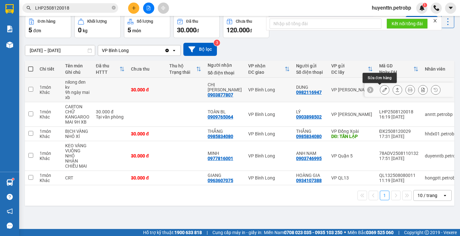
click at [382, 90] on icon at bounding box center [384, 90] width 4 height 4
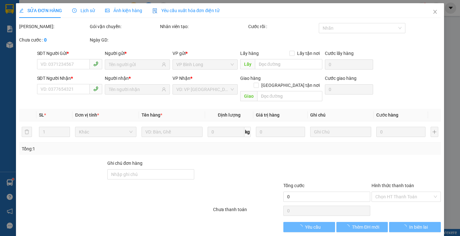
type input "0982116947"
type input "DUNG"
type input "0903877807"
type input "CHỊ [PERSON_NAME]"
type input "30.000"
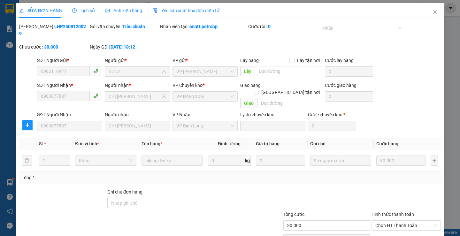
scroll to position [23, 0]
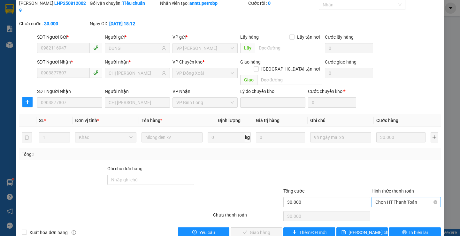
click at [386, 197] on span "Chọn HT Thanh Toán" at bounding box center [406, 202] width 62 height 10
click at [385, 198] on div "Tại văn phòng" at bounding box center [402, 200] width 61 height 7
type input "0"
click at [241, 228] on button "Giao hàng" at bounding box center [256, 233] width 51 height 10
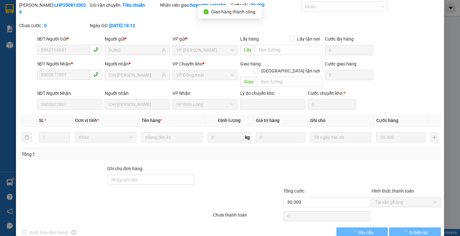
scroll to position [0, 0]
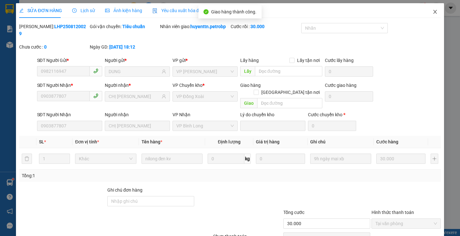
click at [433, 13] on icon "close" at bounding box center [435, 11] width 5 height 5
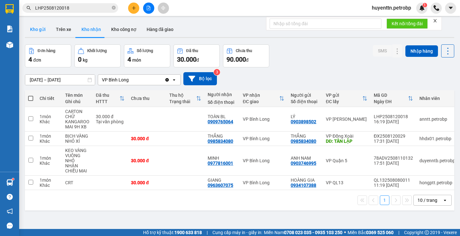
click at [37, 30] on button "Kho gửi" at bounding box center [38, 29] width 26 height 15
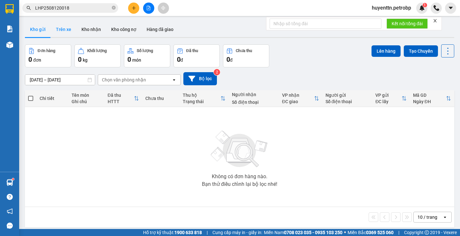
click at [63, 28] on button "Trên xe" at bounding box center [64, 29] width 26 height 15
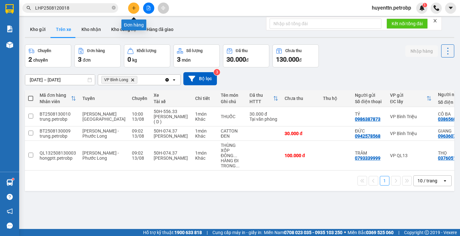
click at [135, 9] on icon "plus" at bounding box center [134, 8] width 4 height 4
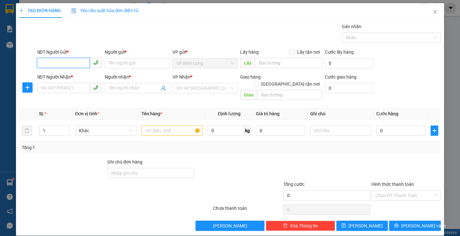
click at [72, 61] on input "SĐT Người Gửi *" at bounding box center [63, 63] width 53 height 10
type input "0832666718"
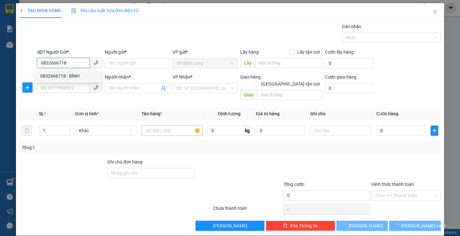
click at [78, 75] on div "0832666718 - BÌNH" at bounding box center [68, 76] width 57 height 7
type input "BÌNH"
type input "0935930393"
type input "[PERSON_NAME]"
type input "30.000"
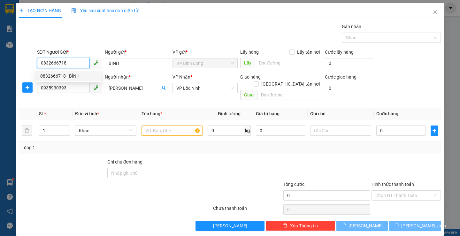
type input "30.000"
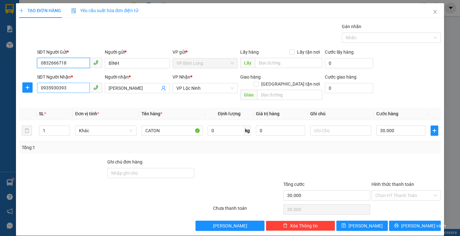
type input "0832666718"
click at [74, 86] on input "0935930393" at bounding box center [63, 88] width 53 height 10
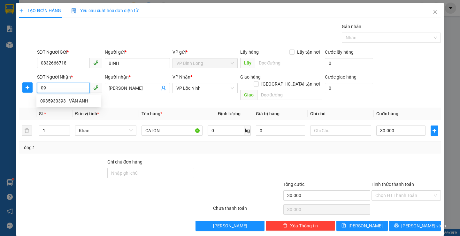
type input "0"
type input "0886707085"
click at [79, 104] on div "0886707085 - Thư" at bounding box center [68, 100] width 57 height 7
type input "Thư"
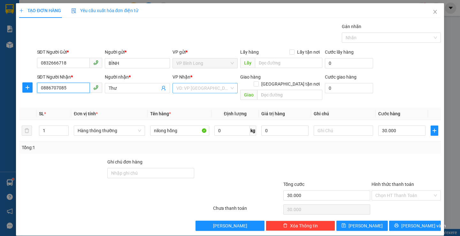
type input "0886707085"
click at [191, 90] on input "search" at bounding box center [202, 88] width 53 height 10
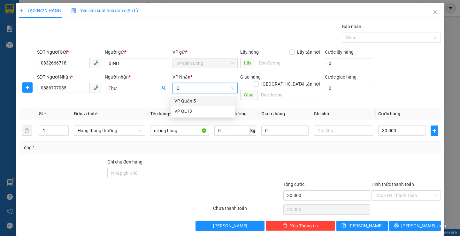
type input "Q5"
click at [194, 102] on div "VP Quận 5" at bounding box center [202, 100] width 57 height 7
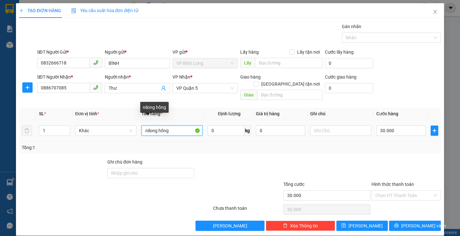
click at [185, 127] on input "nilong hồng" at bounding box center [172, 131] width 61 height 10
type input "n"
type input "B"
type input "HỒ SƠ"
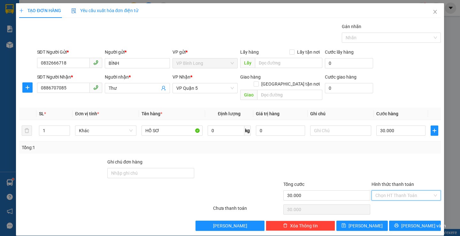
click at [379, 191] on input "Hình thức thanh toán" at bounding box center [403, 196] width 57 height 10
click at [390, 144] on div "Tại văn phòng" at bounding box center [402, 145] width 61 height 7
type input "0"
click at [403, 221] on button "[PERSON_NAME] và In" at bounding box center [414, 226] width 51 height 10
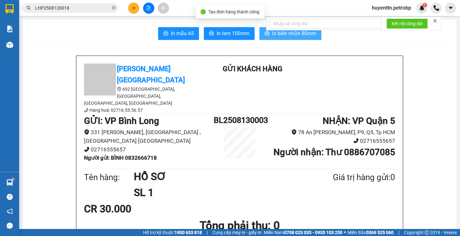
click at [293, 35] on span "In biên nhận 80mm" at bounding box center [294, 33] width 44 height 8
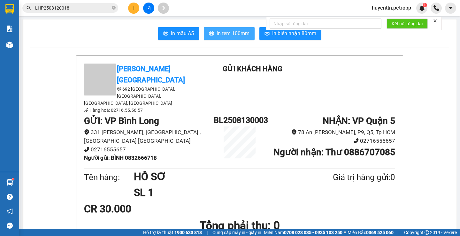
click at [211, 33] on icon "printer" at bounding box center [211, 33] width 5 height 5
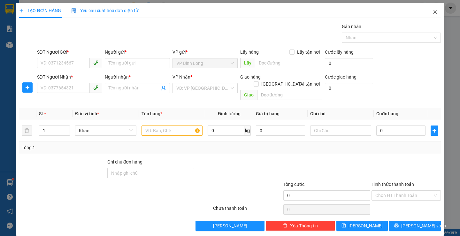
click at [433, 14] on icon "close" at bounding box center [435, 11] width 5 height 5
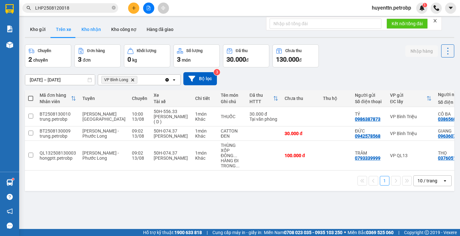
click at [89, 29] on button "Kho nhận" at bounding box center [91, 29] width 30 height 15
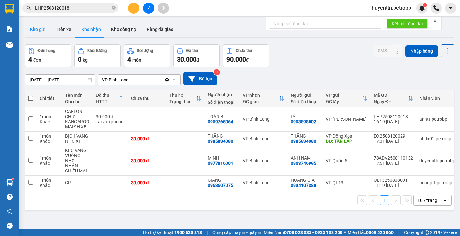
click at [38, 29] on button "Kho gửi" at bounding box center [38, 29] width 26 height 15
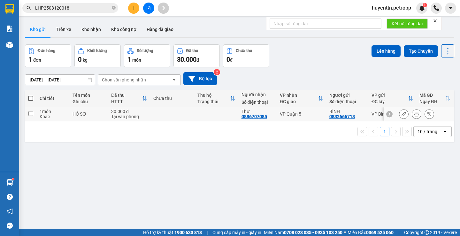
click at [34, 114] on td at bounding box center [31, 114] width 12 height 14
checkbox input "true"
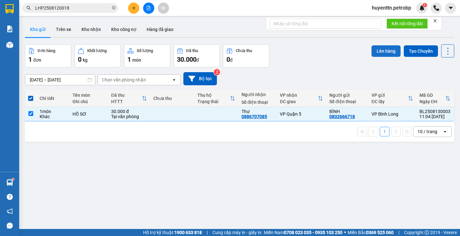
click at [379, 53] on button "Lên hàng" at bounding box center [386, 51] width 29 height 12
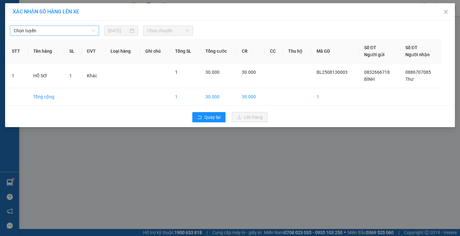
click at [83, 33] on span "Chọn tuyến" at bounding box center [54, 31] width 81 height 10
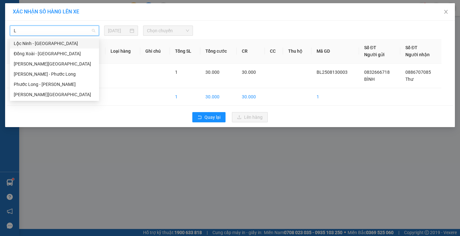
type input "LO"
click at [57, 94] on div "[PERSON_NAME][GEOGRAPHIC_DATA]" at bounding box center [54, 94] width 81 height 7
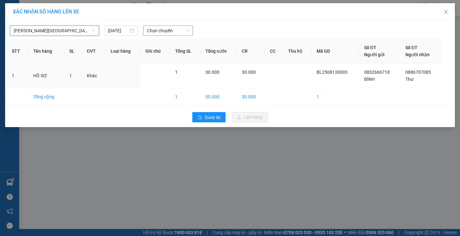
click at [180, 31] on span "Chọn chuyến" at bounding box center [168, 31] width 42 height 10
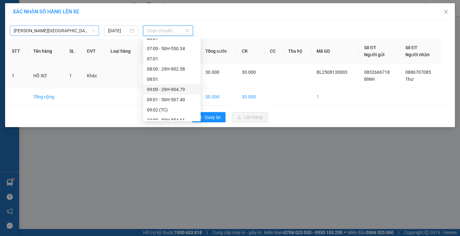
scroll to position [192, 0]
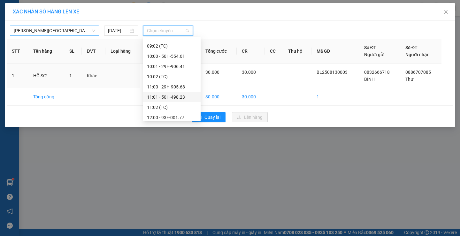
click at [164, 95] on div "11:01 - 50H-498.23" at bounding box center [172, 97] width 50 height 7
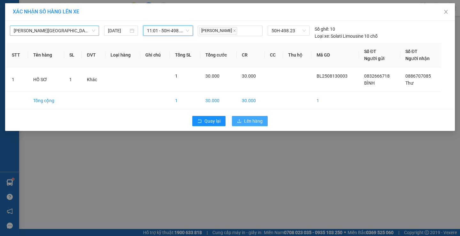
click at [254, 120] on span "Lên hàng" at bounding box center [253, 121] width 19 height 7
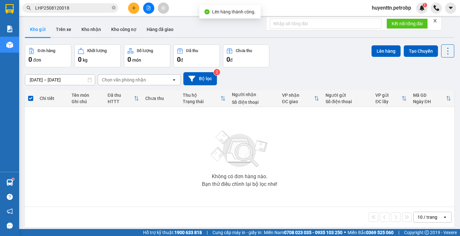
click at [148, 6] on icon "file-add" at bounding box center [148, 8] width 4 height 4
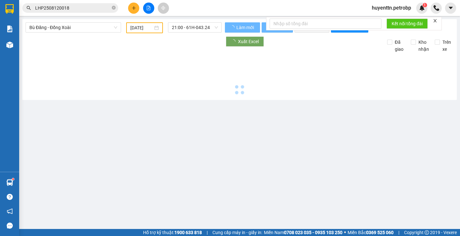
type input "[DATE]"
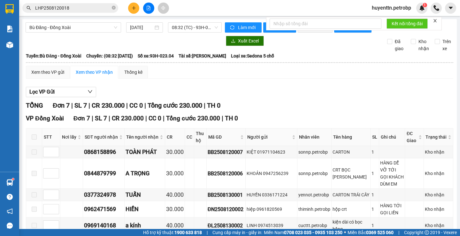
scroll to position [69, 0]
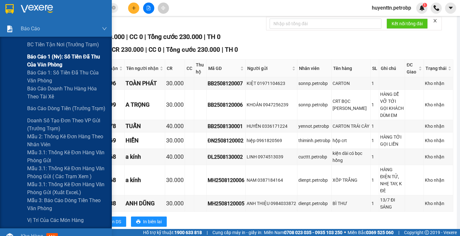
click at [36, 58] on span "Báo cáo 1 (nv): Số tiền đã thu của văn phòng" at bounding box center [67, 61] width 80 height 16
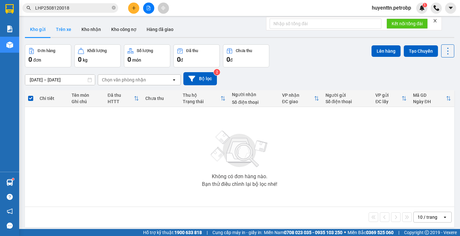
click at [66, 32] on button "Trên xe" at bounding box center [64, 29] width 26 height 15
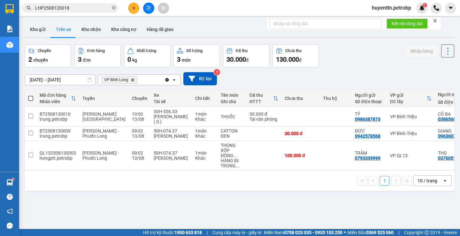
click at [41, 37] on div at bounding box center [239, 37] width 429 height 1
click at [40, 32] on button "Kho gửi" at bounding box center [38, 29] width 26 height 15
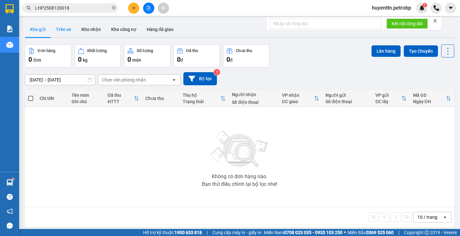
click at [56, 31] on button "Trên xe" at bounding box center [64, 29] width 26 height 15
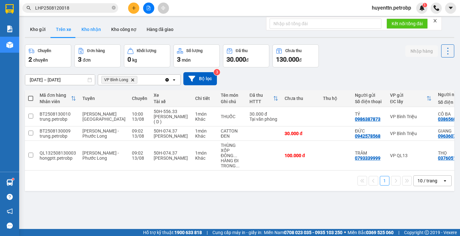
click at [89, 30] on button "Kho nhận" at bounding box center [91, 29] width 30 height 15
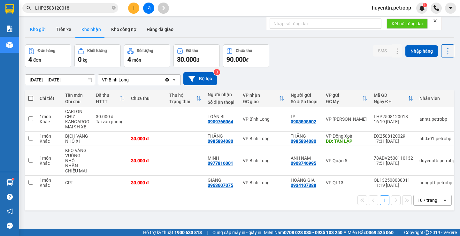
click at [37, 30] on button "Kho gửi" at bounding box center [38, 29] width 26 height 15
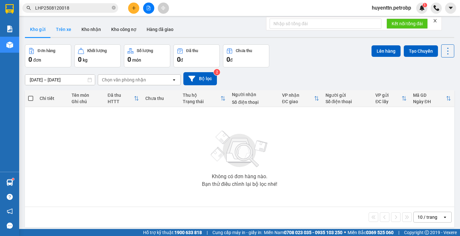
click at [62, 35] on button "Trên xe" at bounding box center [64, 29] width 26 height 15
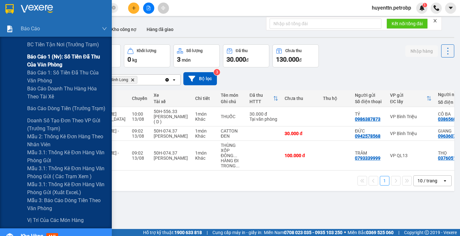
click at [64, 58] on span "Báo cáo 1 (nv): Số tiền đã thu của văn phòng" at bounding box center [67, 61] width 80 height 16
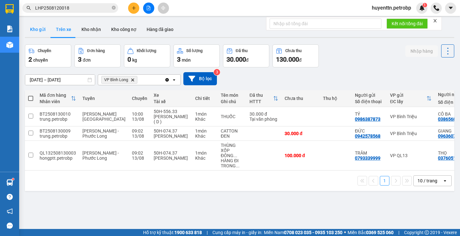
click at [43, 32] on button "Kho gửi" at bounding box center [38, 29] width 26 height 15
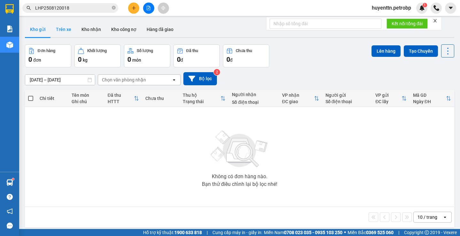
click at [62, 35] on button "Trên xe" at bounding box center [64, 29] width 26 height 15
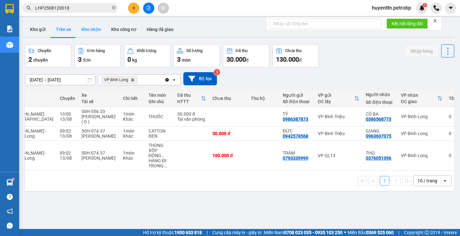
click at [87, 35] on button "Kho nhận" at bounding box center [91, 29] width 30 height 15
